Goal: Task Accomplishment & Management: Use online tool/utility

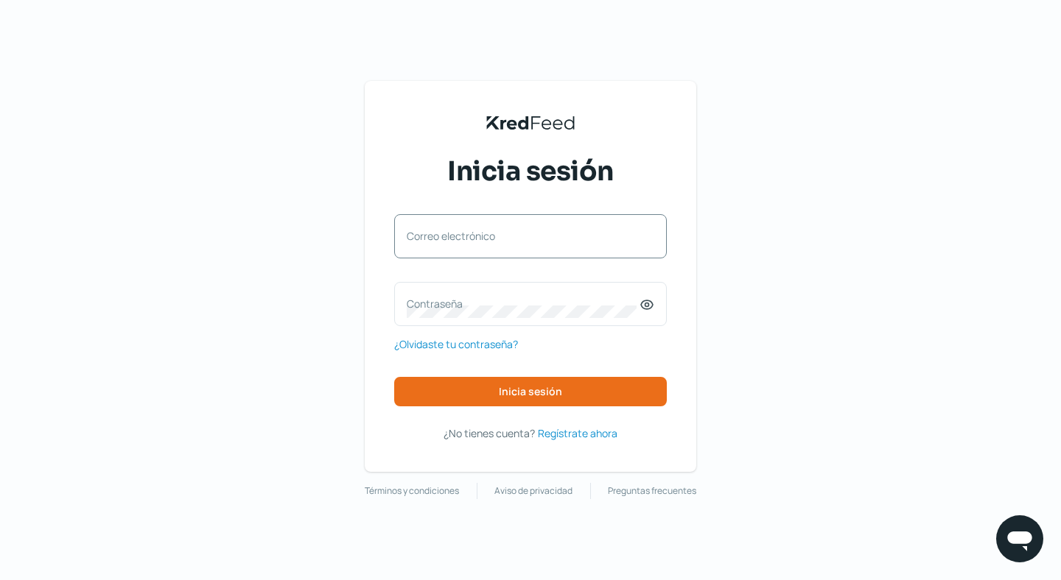
click at [508, 229] on label "Correo electrónico" at bounding box center [523, 236] width 233 height 14
click at [508, 237] on input "Correo electrónico" at bounding box center [530, 243] width 247 height 13
click at [490, 239] on input "Correo electrónico" at bounding box center [530, 243] width 247 height 13
type input "[EMAIL_ADDRESS][DOMAIN_NAME]"
click at [466, 300] on label "Contraseña" at bounding box center [523, 304] width 233 height 14
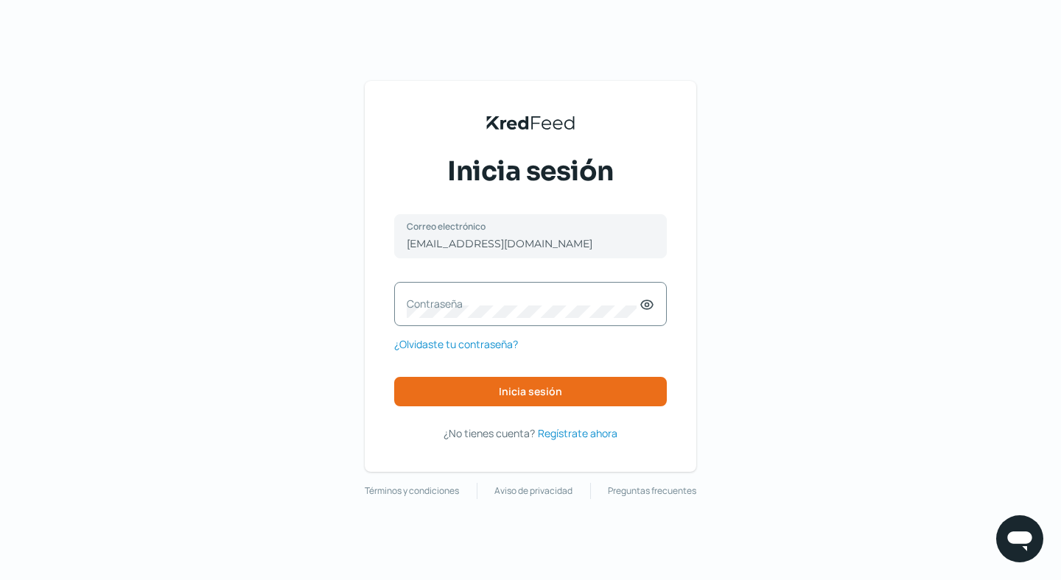
click at [542, 303] on label "Contraseña" at bounding box center [523, 304] width 233 height 14
click at [565, 396] on button "Inicia sesión" at bounding box center [530, 391] width 273 height 29
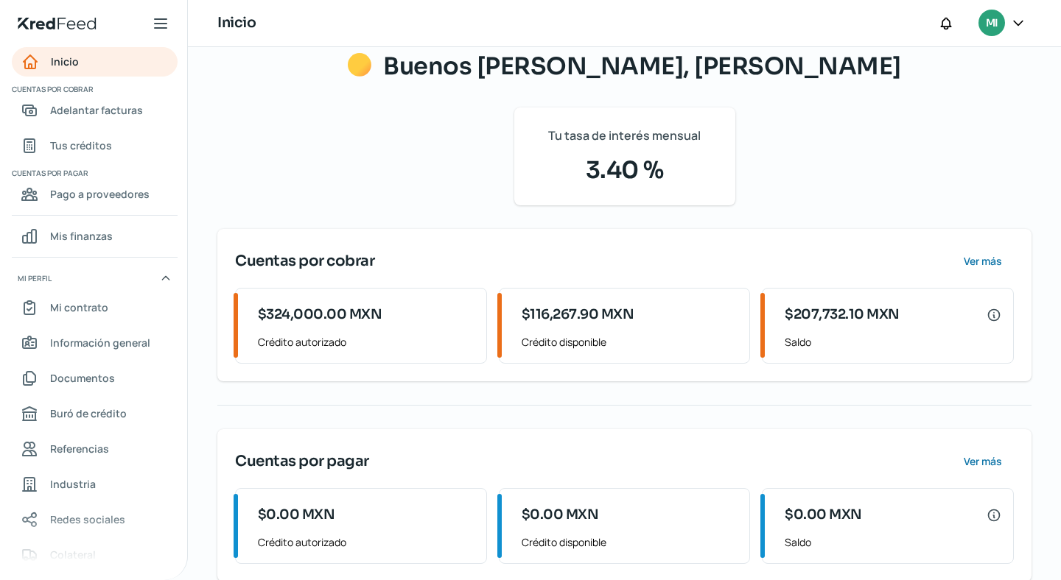
scroll to position [74, 0]
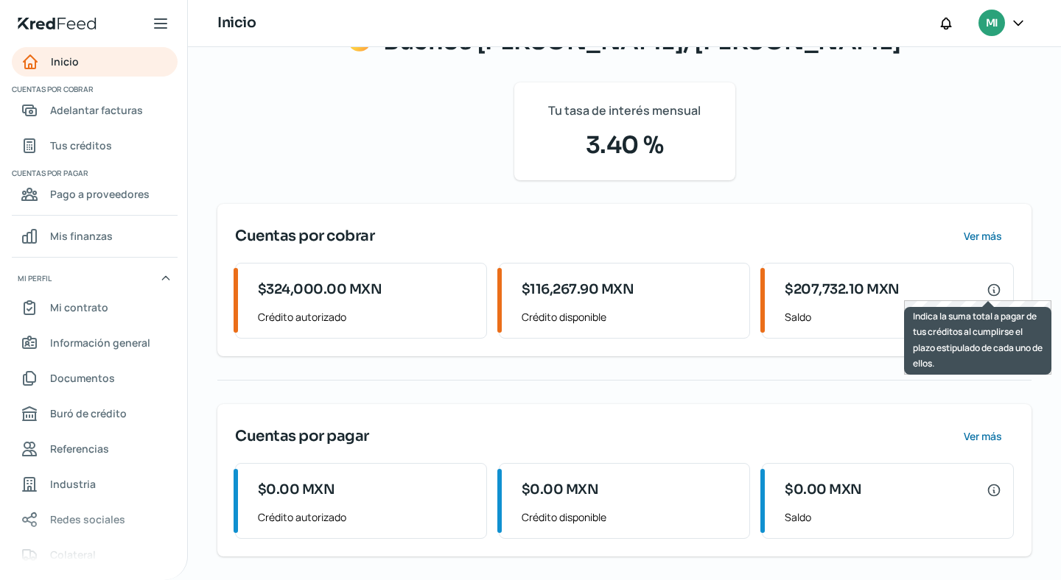
click at [991, 285] on icon at bounding box center [993, 289] width 11 height 11
click at [988, 293] on icon at bounding box center [993, 290] width 15 height 15
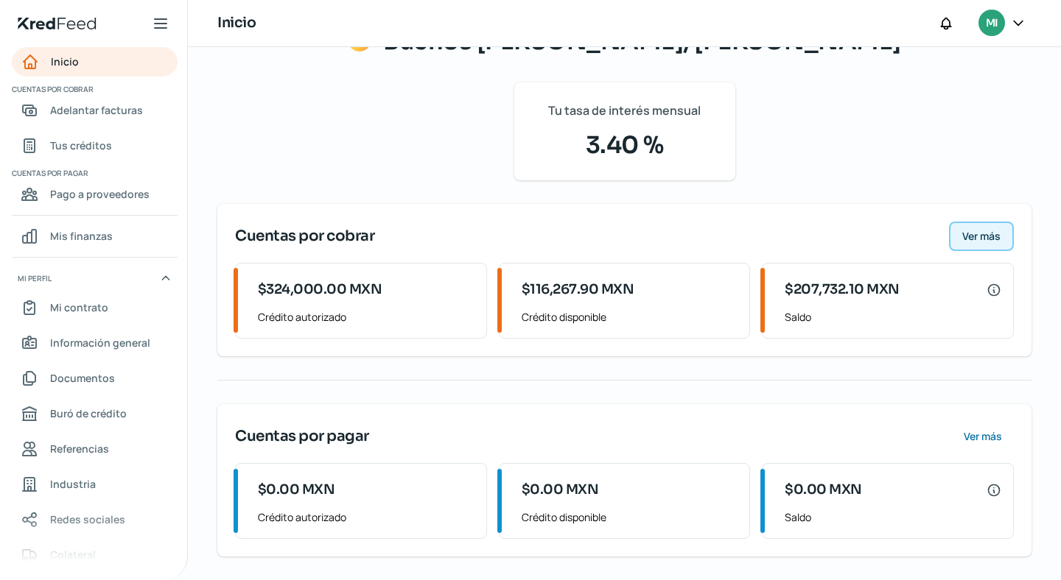
click at [977, 235] on span "Ver más" at bounding box center [981, 236] width 38 height 10
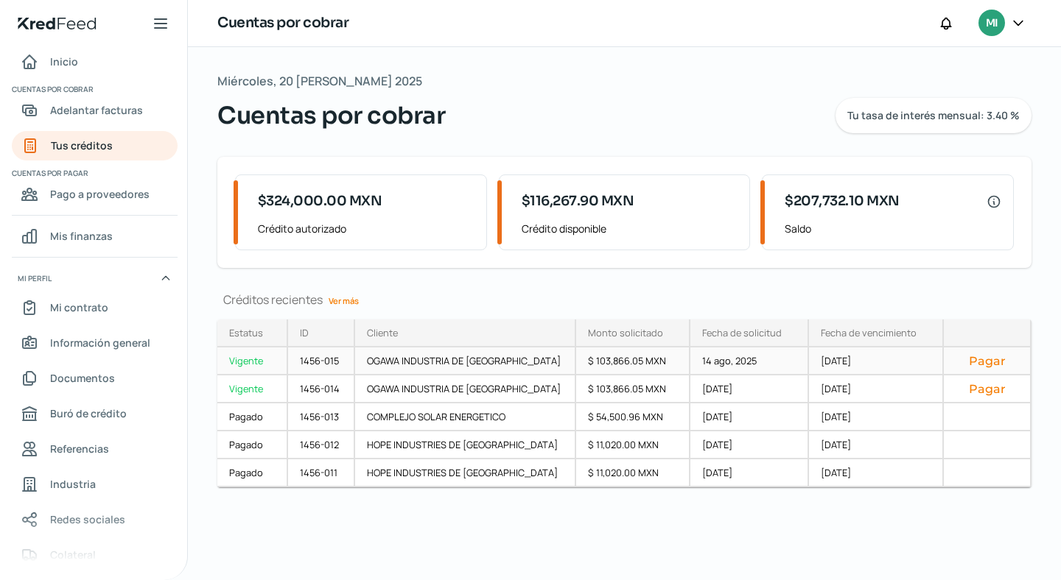
click at [596, 362] on div "$ 103,866.05 MXN" at bounding box center [633, 362] width 114 height 28
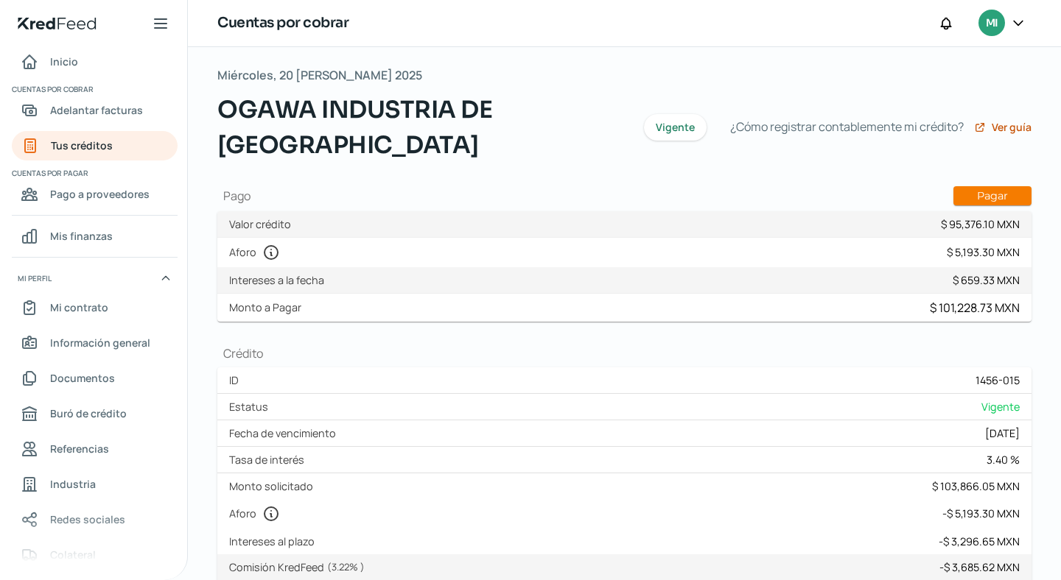
scroll to position [24, 0]
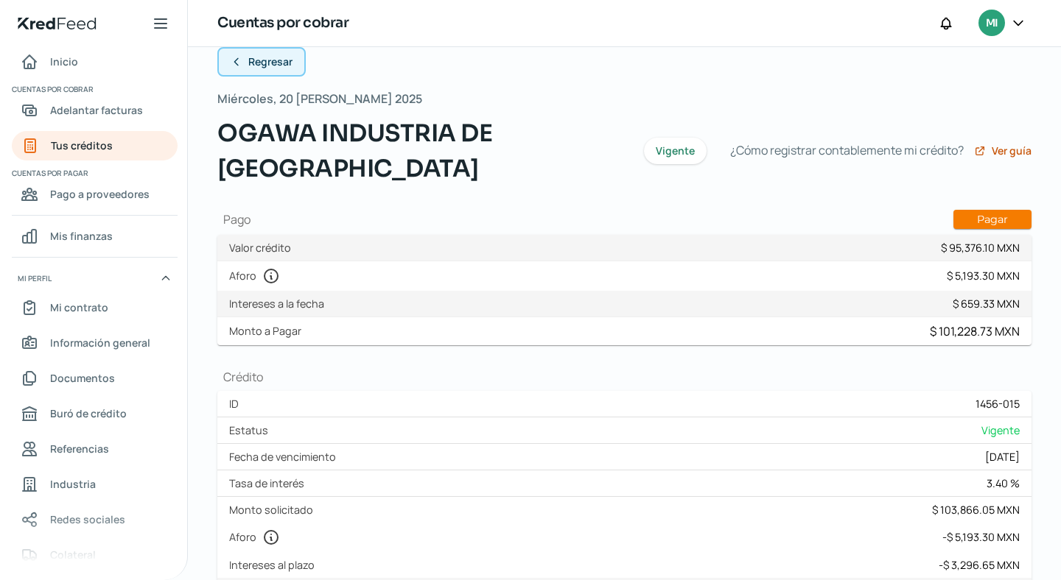
click at [236, 59] on icon at bounding box center [237, 62] width 12 height 12
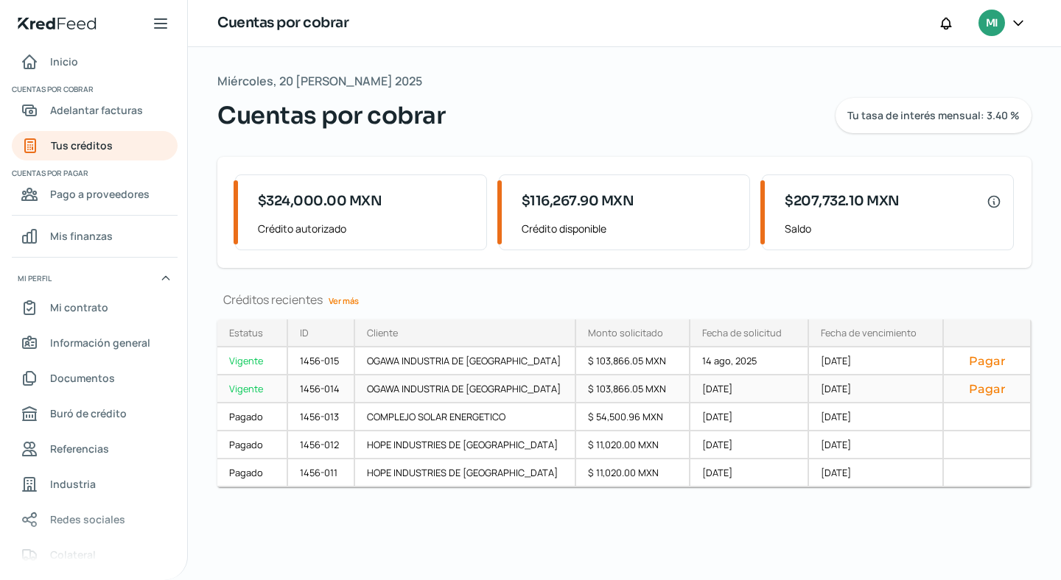
click at [837, 387] on div "[DATE]" at bounding box center [876, 390] width 135 height 28
